Goal: Task Accomplishment & Management: Complete application form

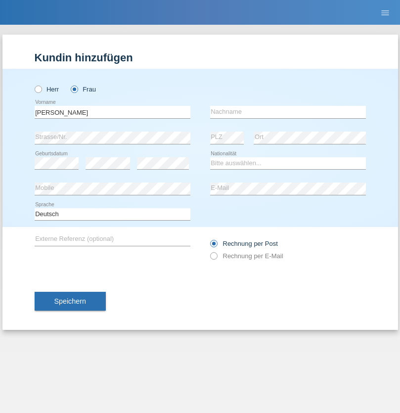
type input "[PERSON_NAME]"
click at [288, 112] on input "text" at bounding box center [288, 112] width 156 height 12
type input "Yolana"
select select "UA"
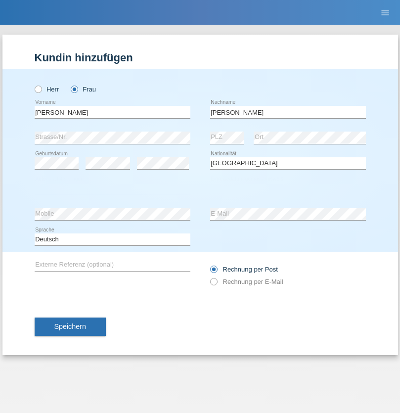
select select "C"
select select "09"
select select "12"
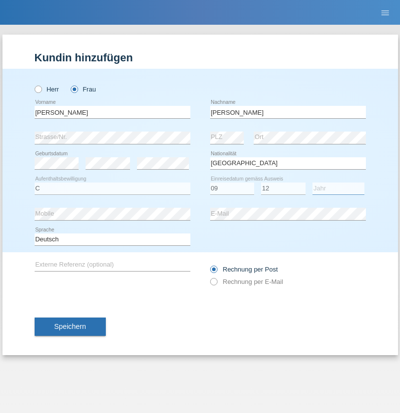
select select "2021"
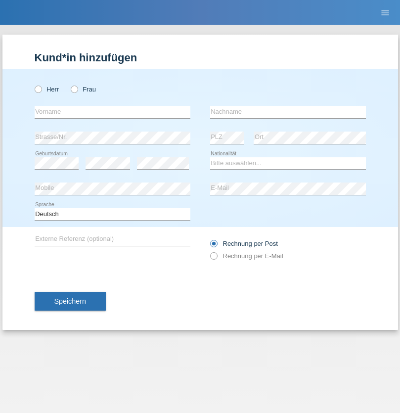
radio input "true"
click at [112, 112] on input "text" at bounding box center [113, 112] width 156 height 12
type input "K"
click at [288, 112] on input "text" at bounding box center [288, 112] width 156 height 12
type input "Keel"
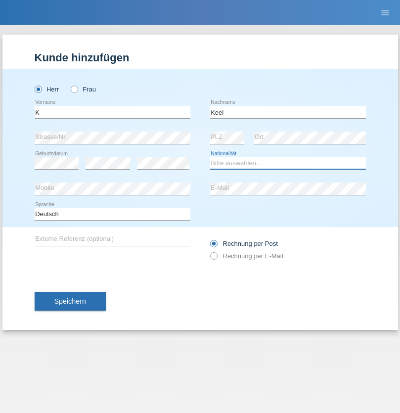
select select "CH"
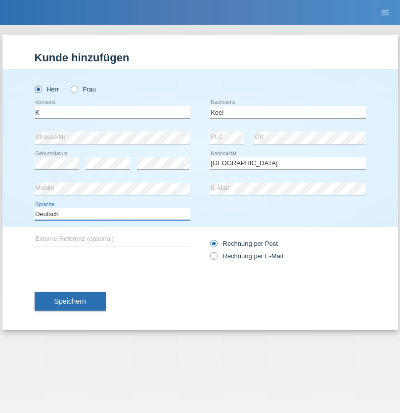
select select "en"
